Goal: Check status

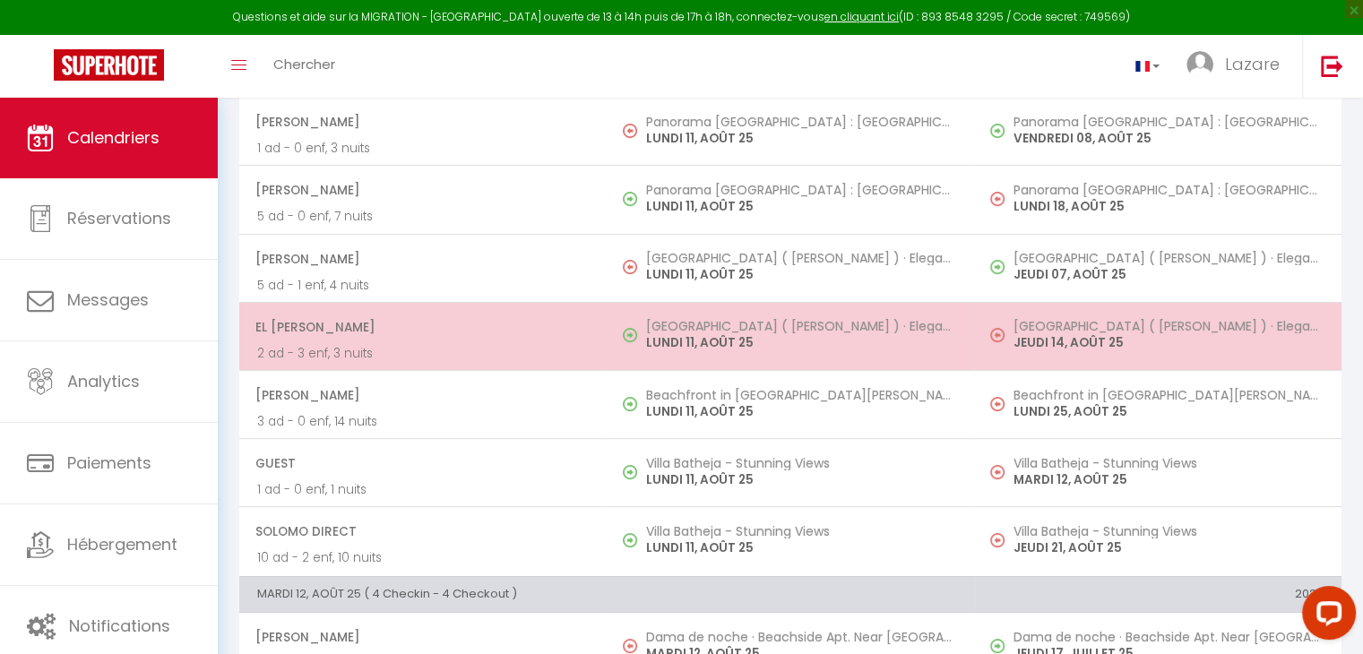
click at [362, 323] on span "El [PERSON_NAME]" at bounding box center [421, 327] width 333 height 34
select select "OK"
select select "KO"
select select "0"
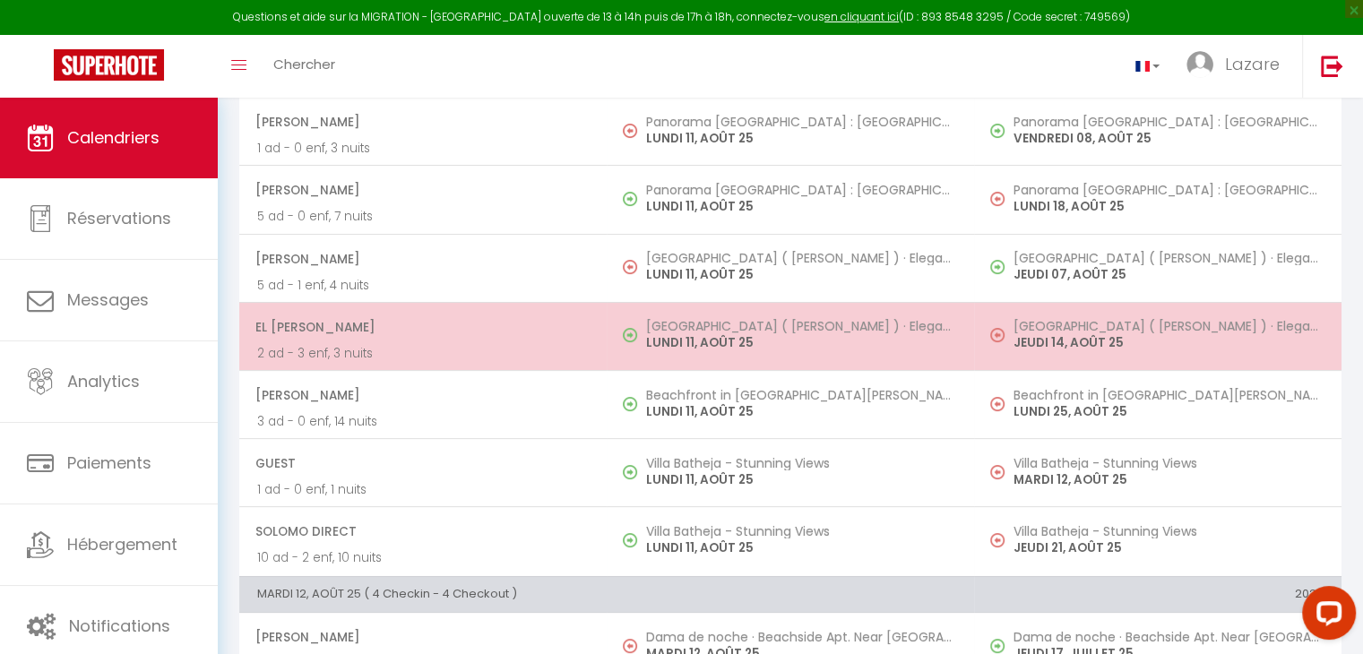
select select "1"
select select
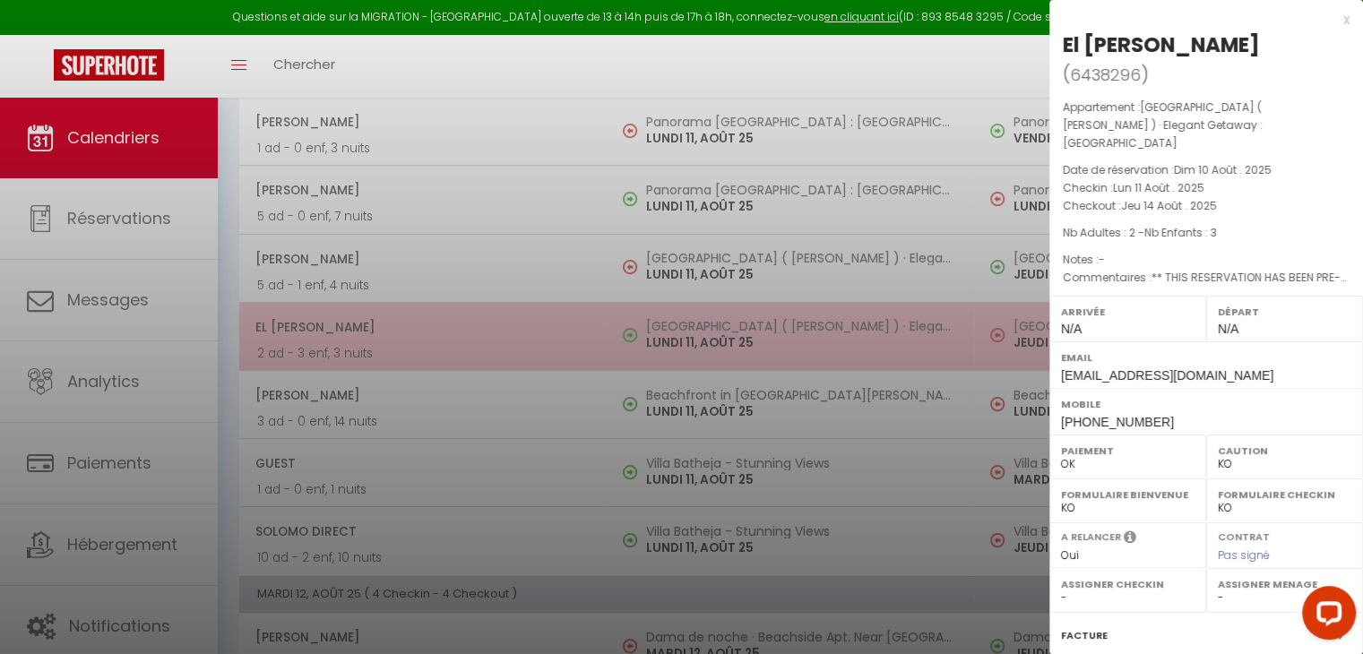
select select "46538"
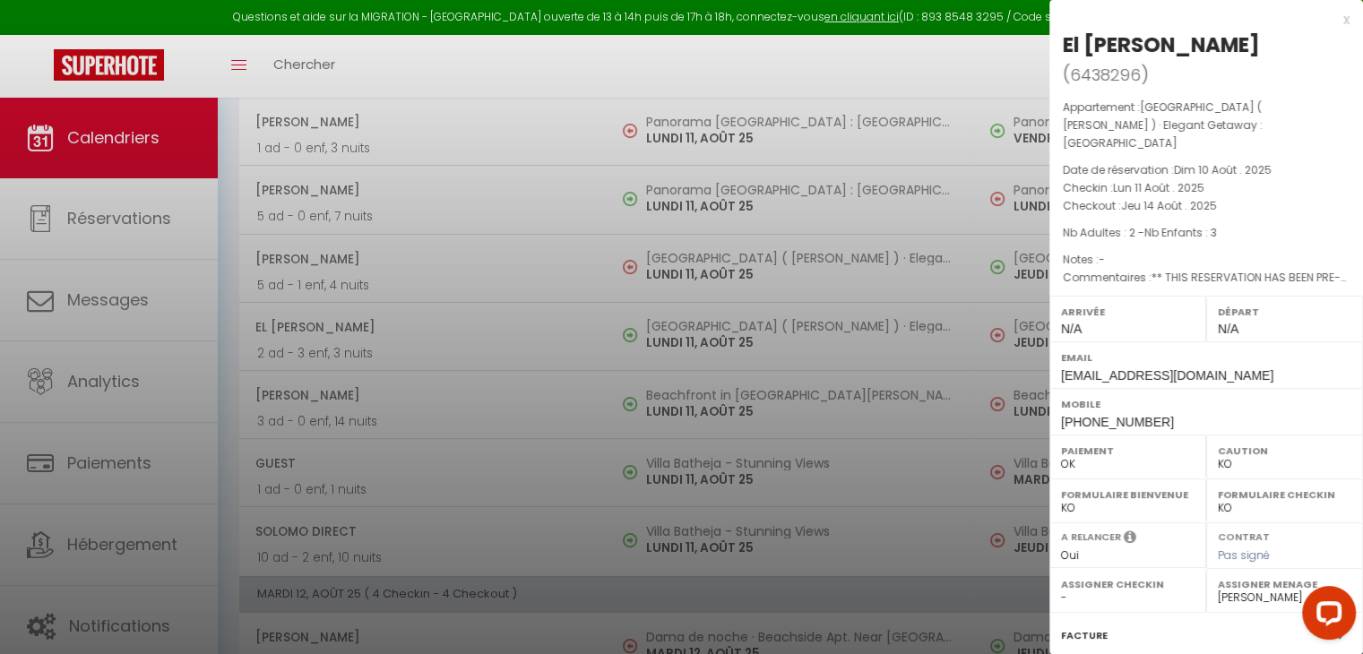
drag, startPoint x: 1064, startPoint y: 37, endPoint x: 1229, endPoint y: 32, distance: 164.9
click at [1229, 32] on div "El [PERSON_NAME]" at bounding box center [1161, 44] width 197 height 29
copy div "El [PERSON_NAME]"
